Goal: Navigation & Orientation: Find specific page/section

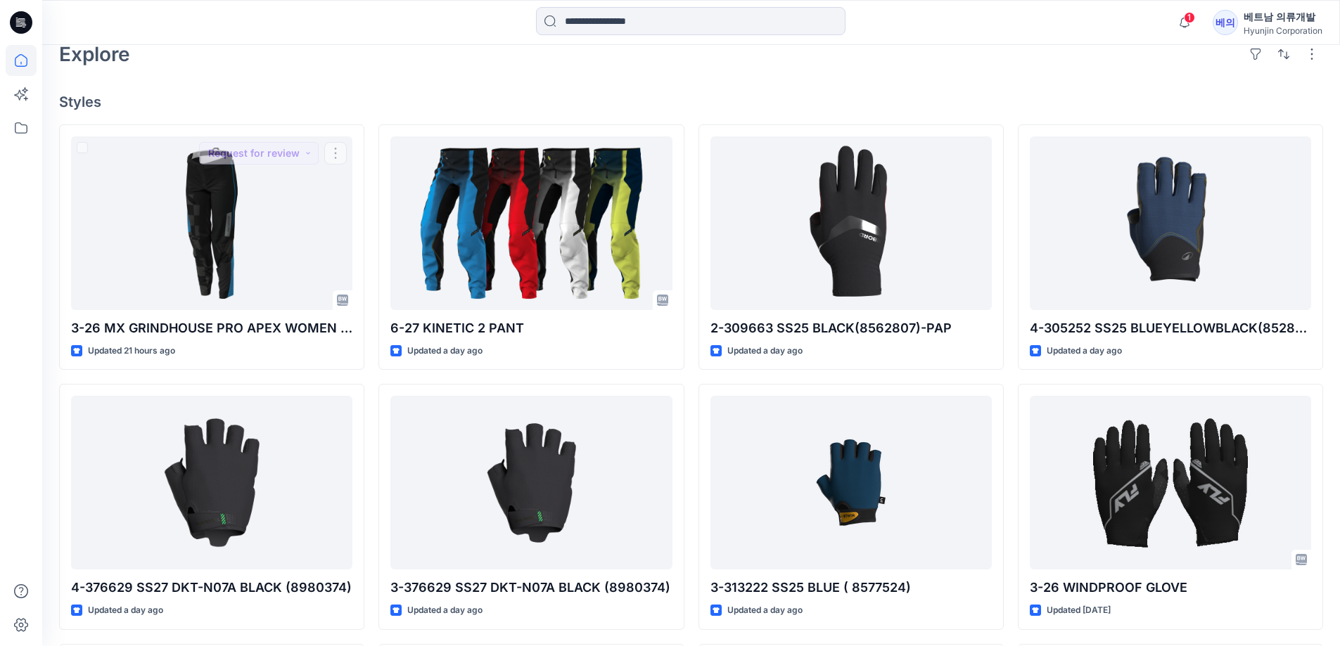
scroll to position [141, 0]
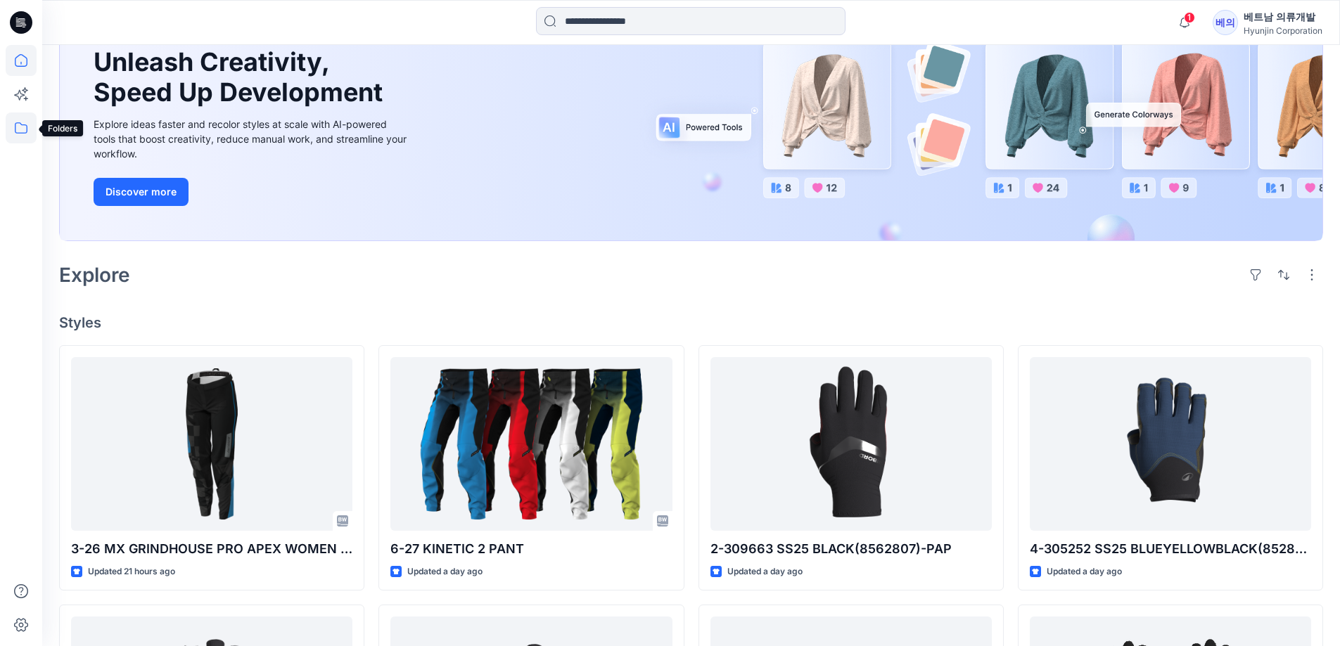
click at [18, 125] on icon at bounding box center [21, 128] width 31 height 31
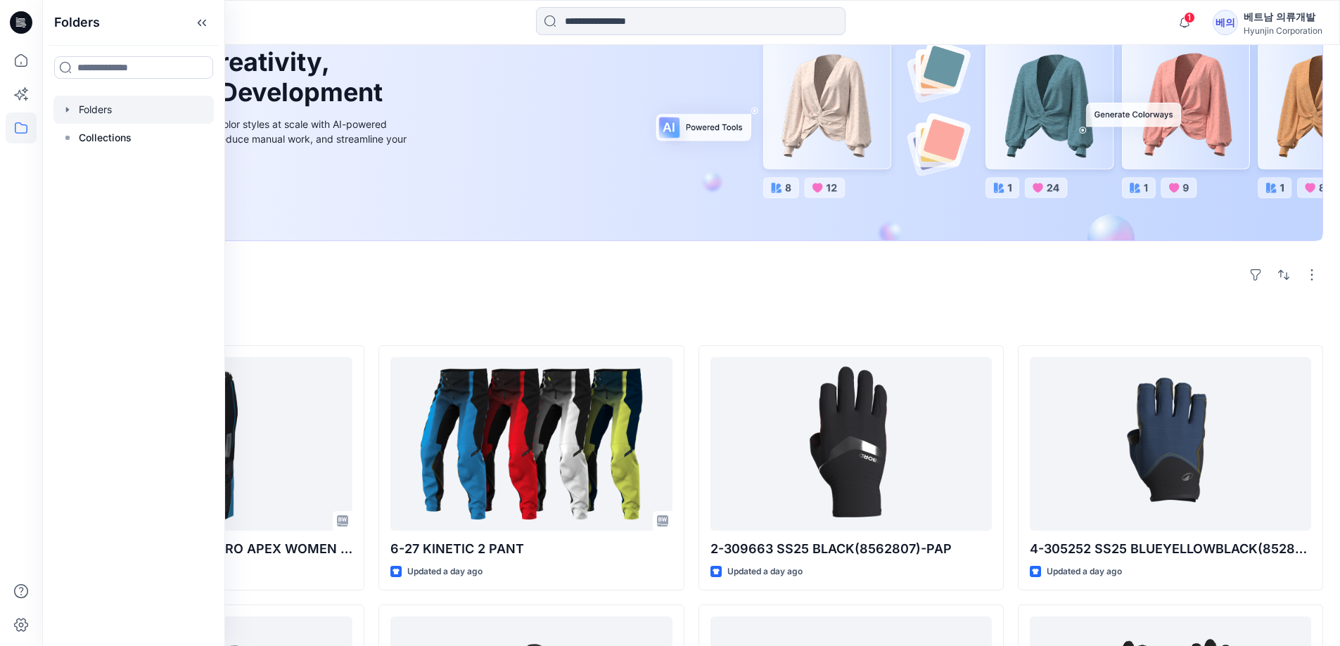
click at [119, 101] on div at bounding box center [133, 110] width 160 height 28
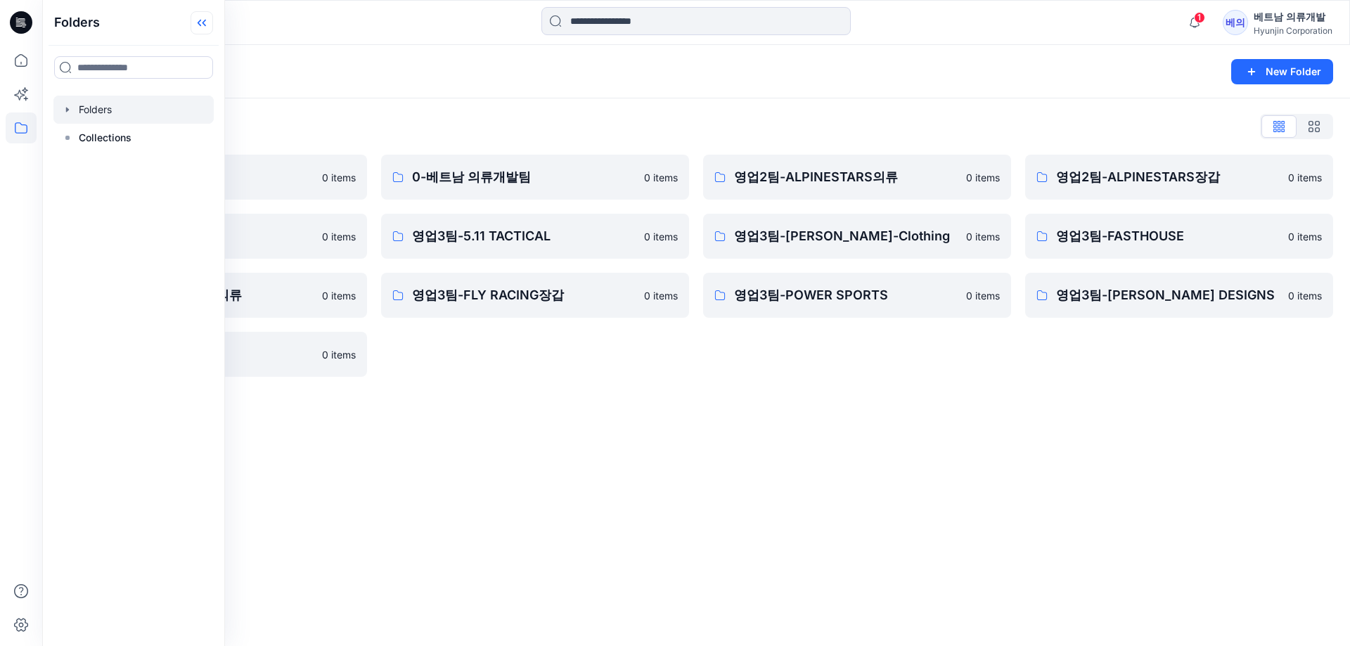
click at [206, 27] on icon at bounding box center [202, 22] width 23 height 23
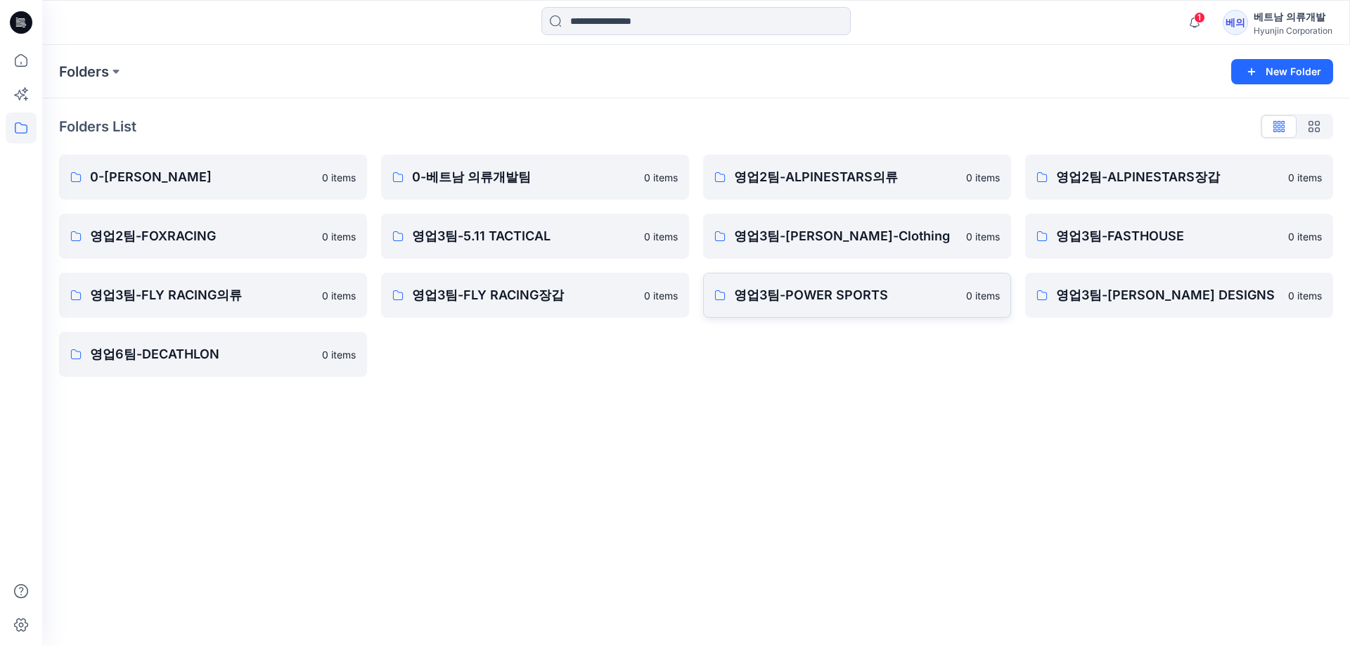
click at [856, 294] on p "영업3팀-POWER SPORTS" at bounding box center [846, 296] width 224 height 20
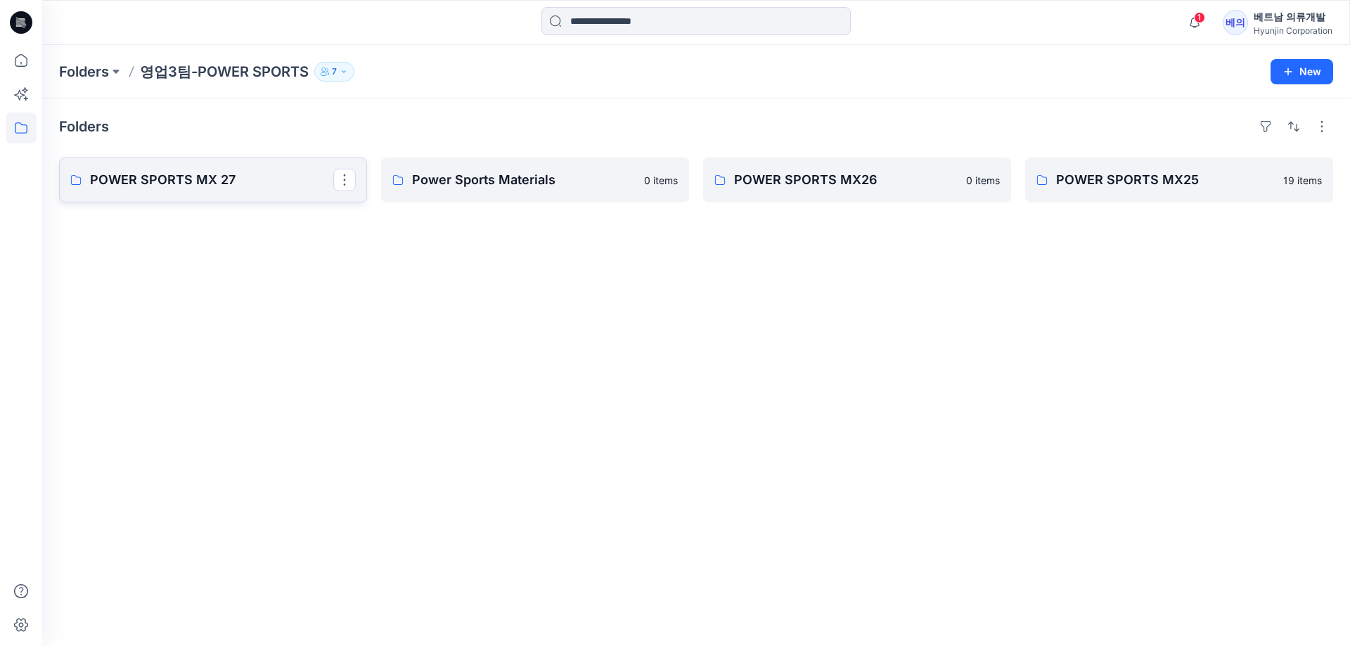
click at [163, 178] on p "POWER SPORTS MX 27" at bounding box center [211, 180] width 243 height 20
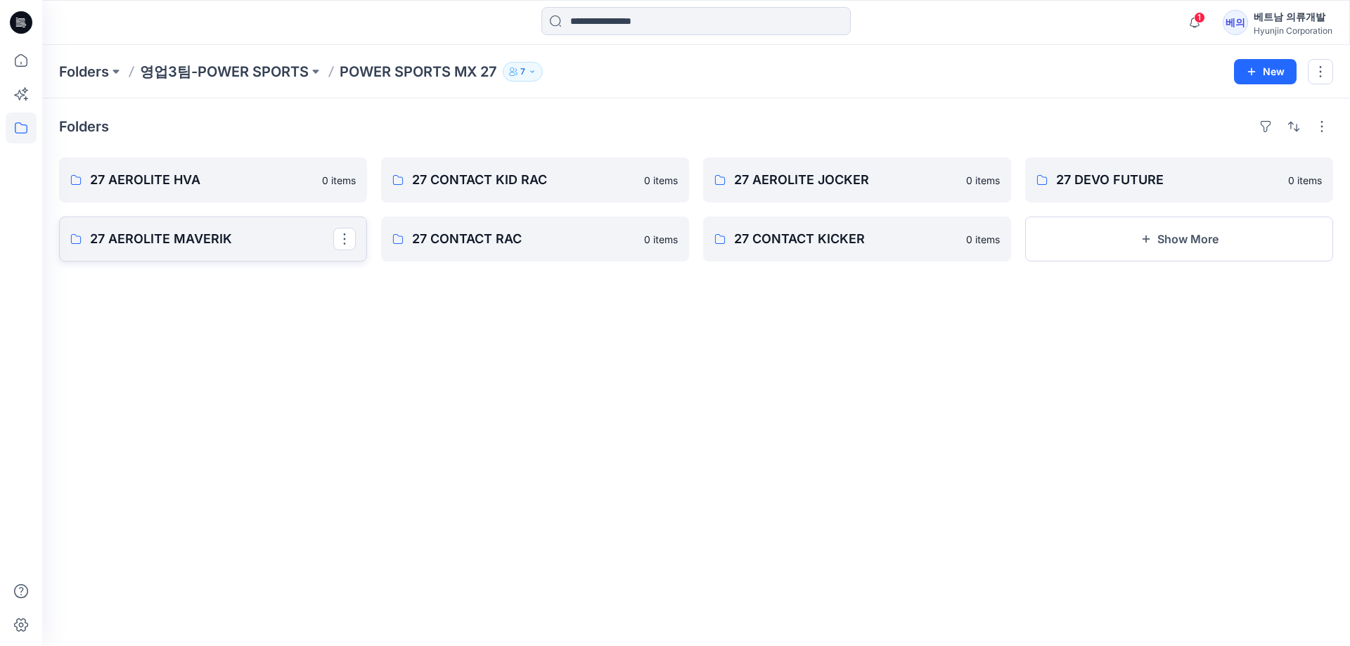
click at [249, 231] on p "27 AEROLITE MAVERIK" at bounding box center [211, 239] width 243 height 20
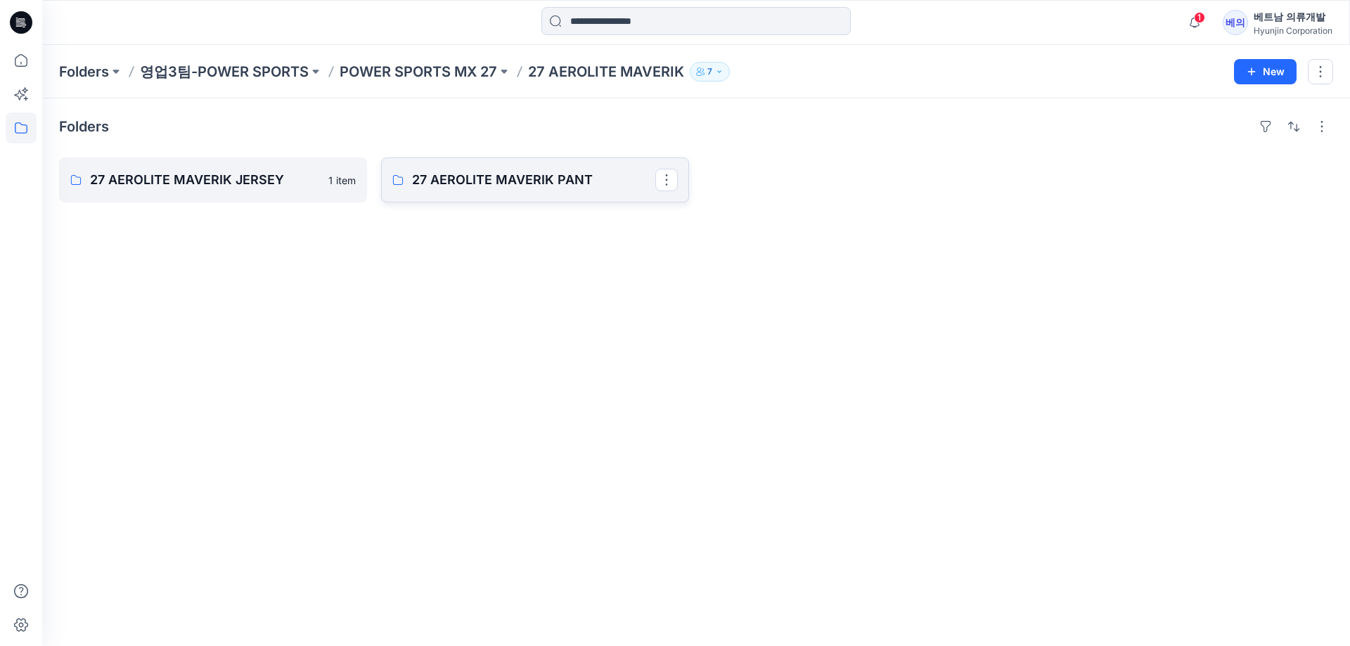
click at [474, 190] on link "27 AEROLITE MAVERIK PANT" at bounding box center [535, 180] width 308 height 45
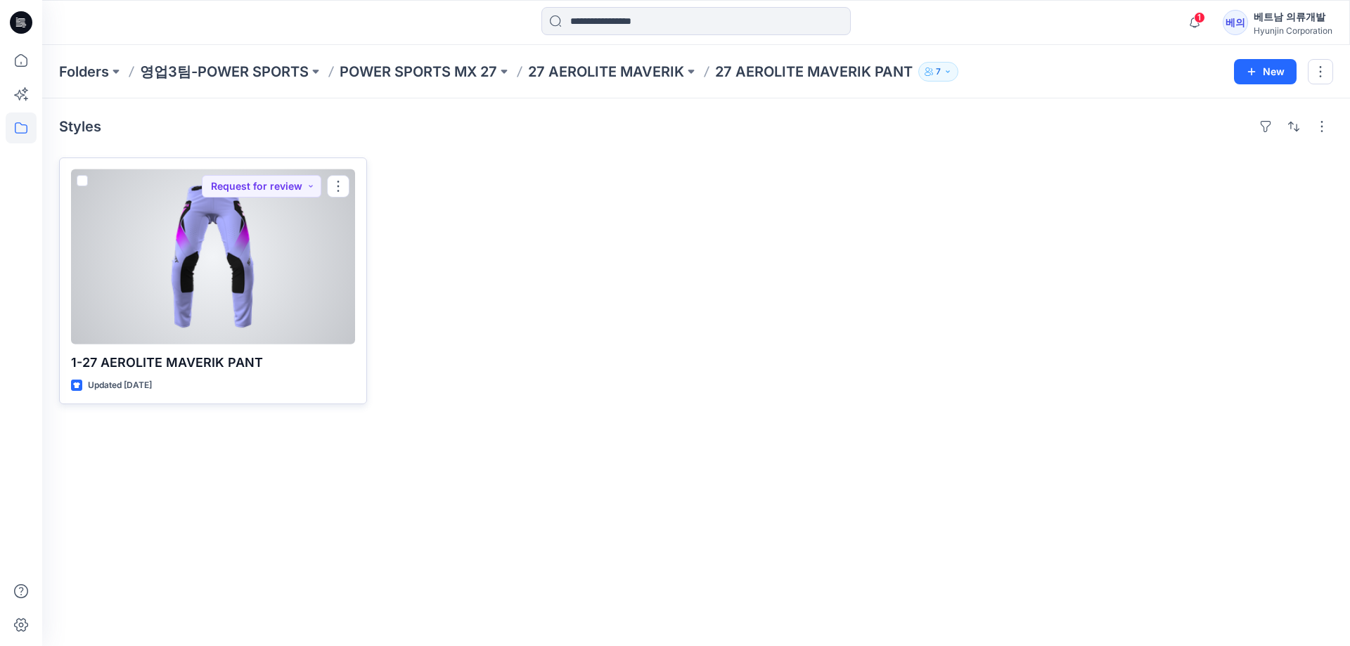
click at [191, 365] on p "1-27 AEROLITE MAVERIK PANT" at bounding box center [213, 363] width 284 height 20
click at [197, 298] on div at bounding box center [213, 256] width 284 height 175
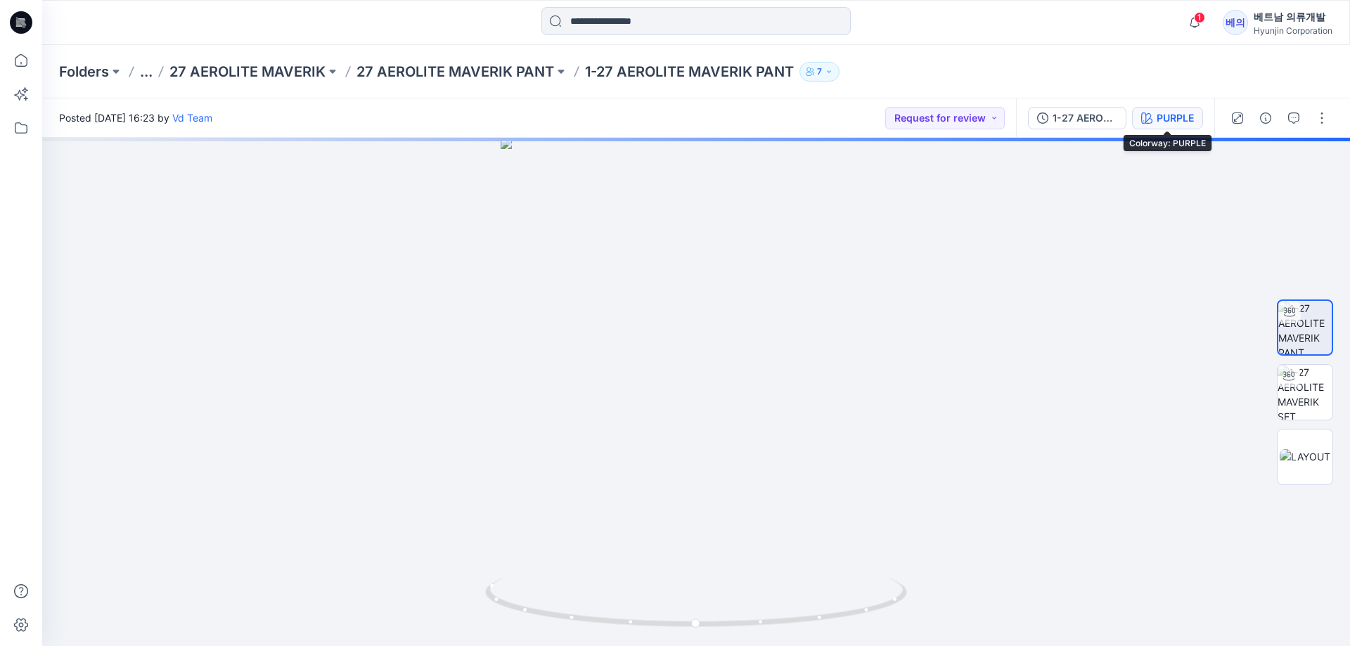
click at [1157, 124] on div "PURPLE" at bounding box center [1175, 117] width 37 height 15
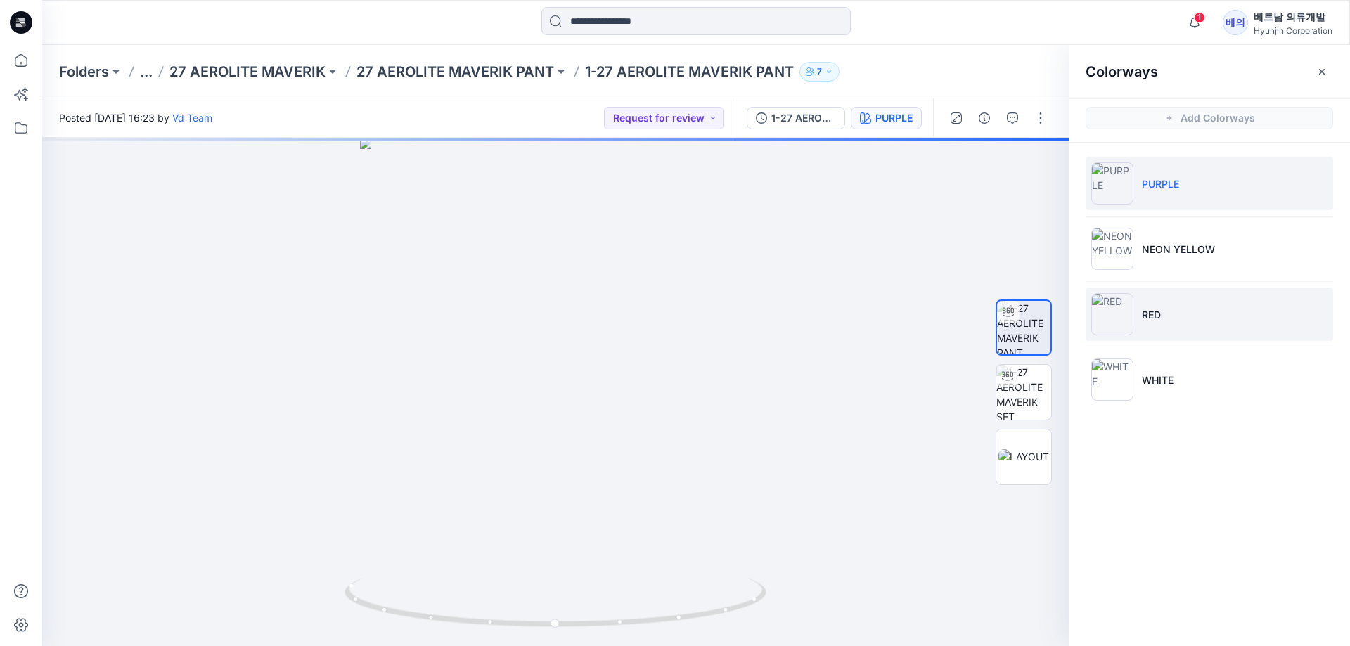
click at [1114, 324] on img at bounding box center [1112, 314] width 42 height 42
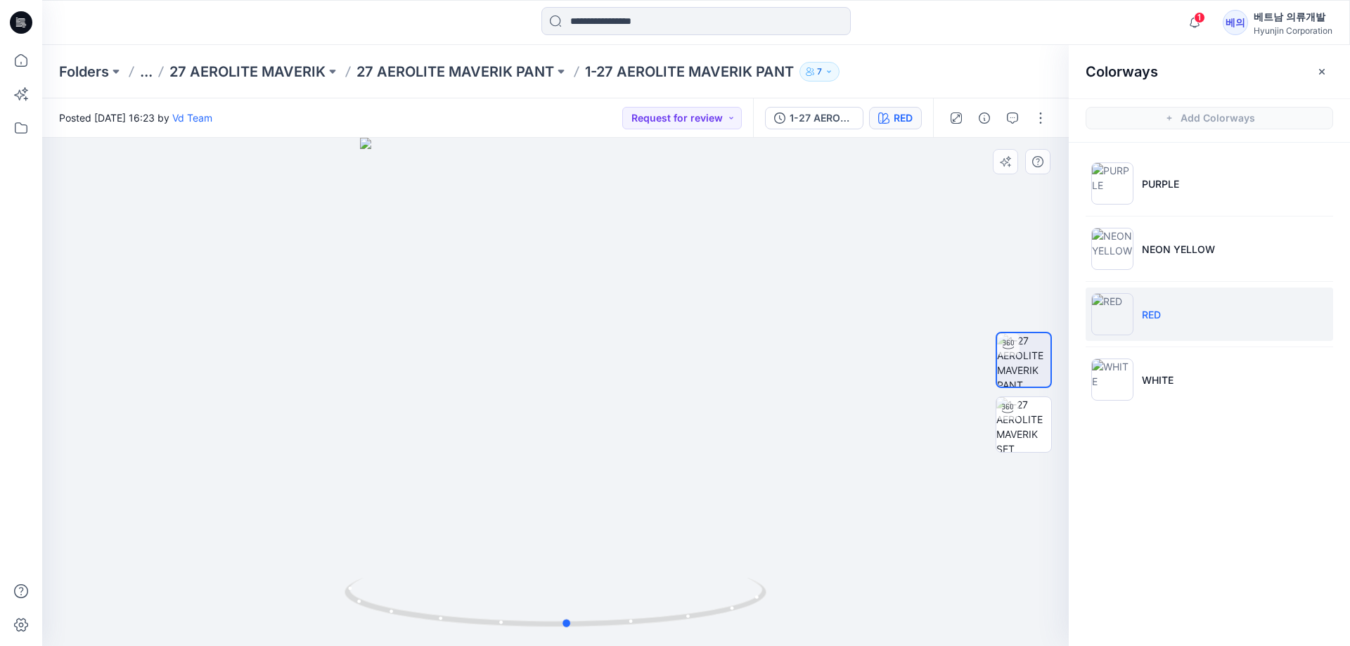
drag, startPoint x: 687, startPoint y: 373, endPoint x: 699, endPoint y: 375, distance: 12.1
click at [699, 375] on div at bounding box center [555, 392] width 1027 height 508
drag, startPoint x: 691, startPoint y: 383, endPoint x: 487, endPoint y: 373, distance: 204.2
click at [487, 373] on div at bounding box center [555, 392] width 1027 height 508
